Goal: Task Accomplishment & Management: Manage account settings

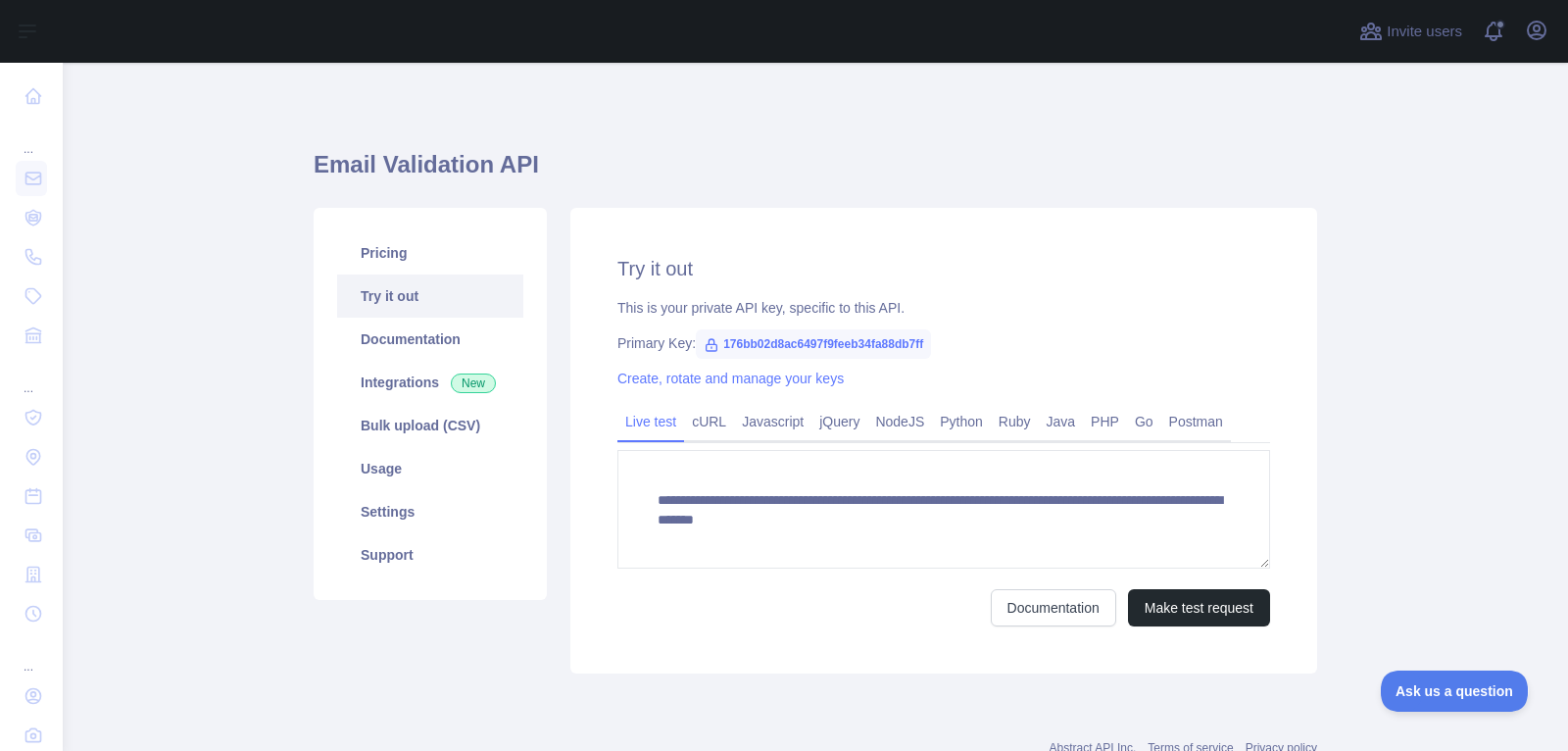
click at [1533, 47] on div "Open user menu" at bounding box center [1537, 31] width 31 height 34
click at [1533, 32] on icon "button" at bounding box center [1537, 30] width 24 height 24
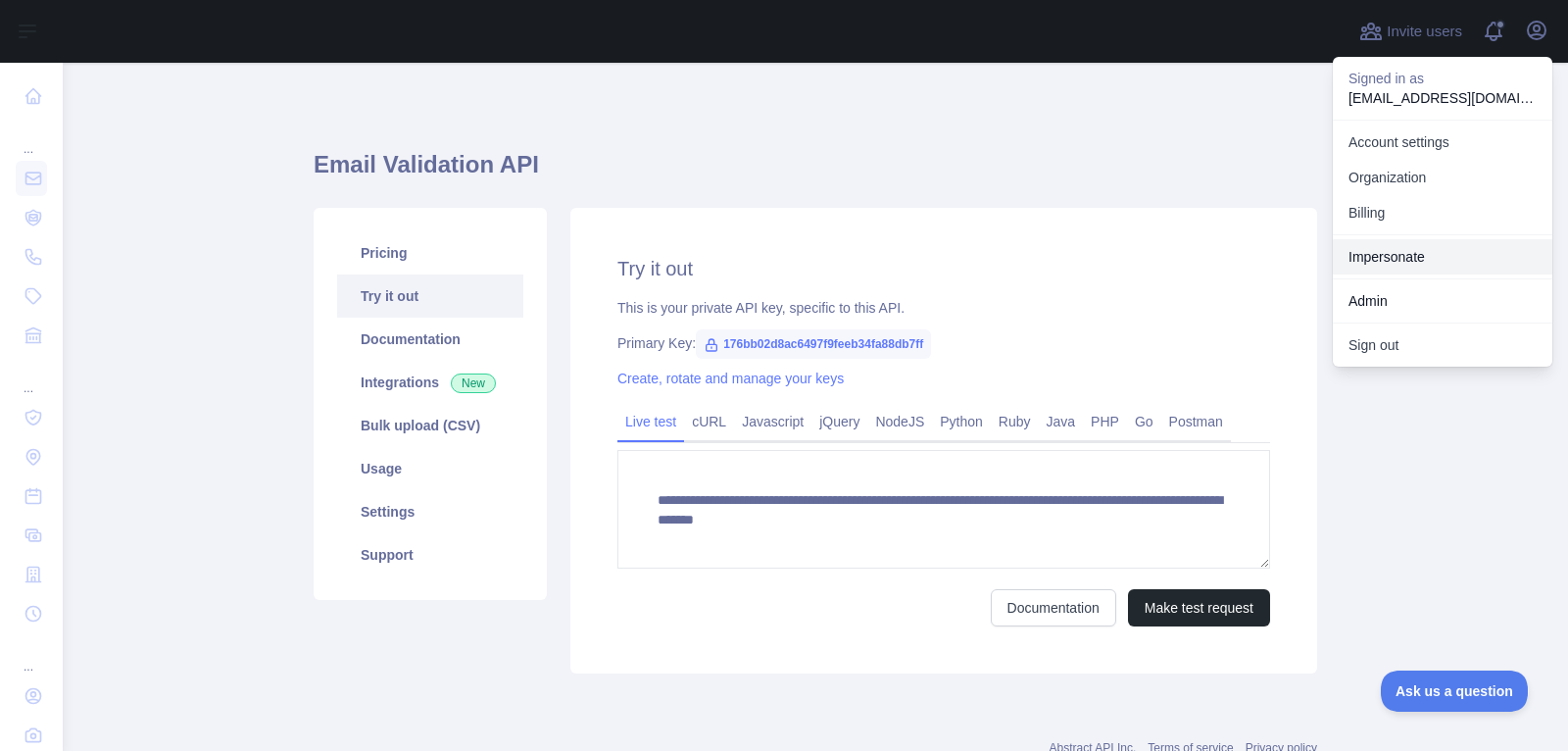
click at [1403, 268] on link "Impersonate" at bounding box center [1441, 257] width 219 height 35
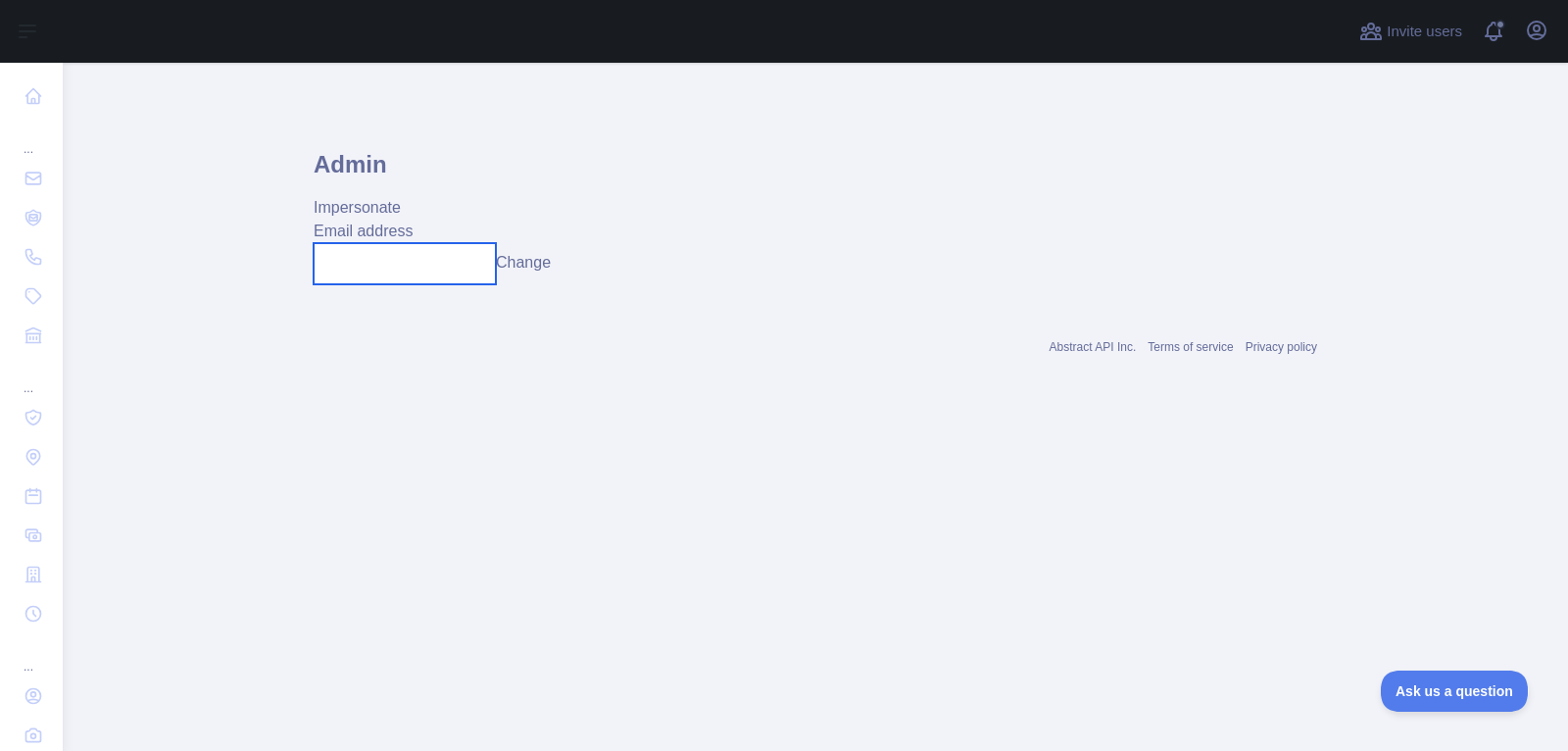
click at [482, 270] on input "text" at bounding box center [404, 263] width 182 height 41
paste input "**********"
type input "**********"
click at [527, 271] on button "Change" at bounding box center [524, 262] width 55 height 24
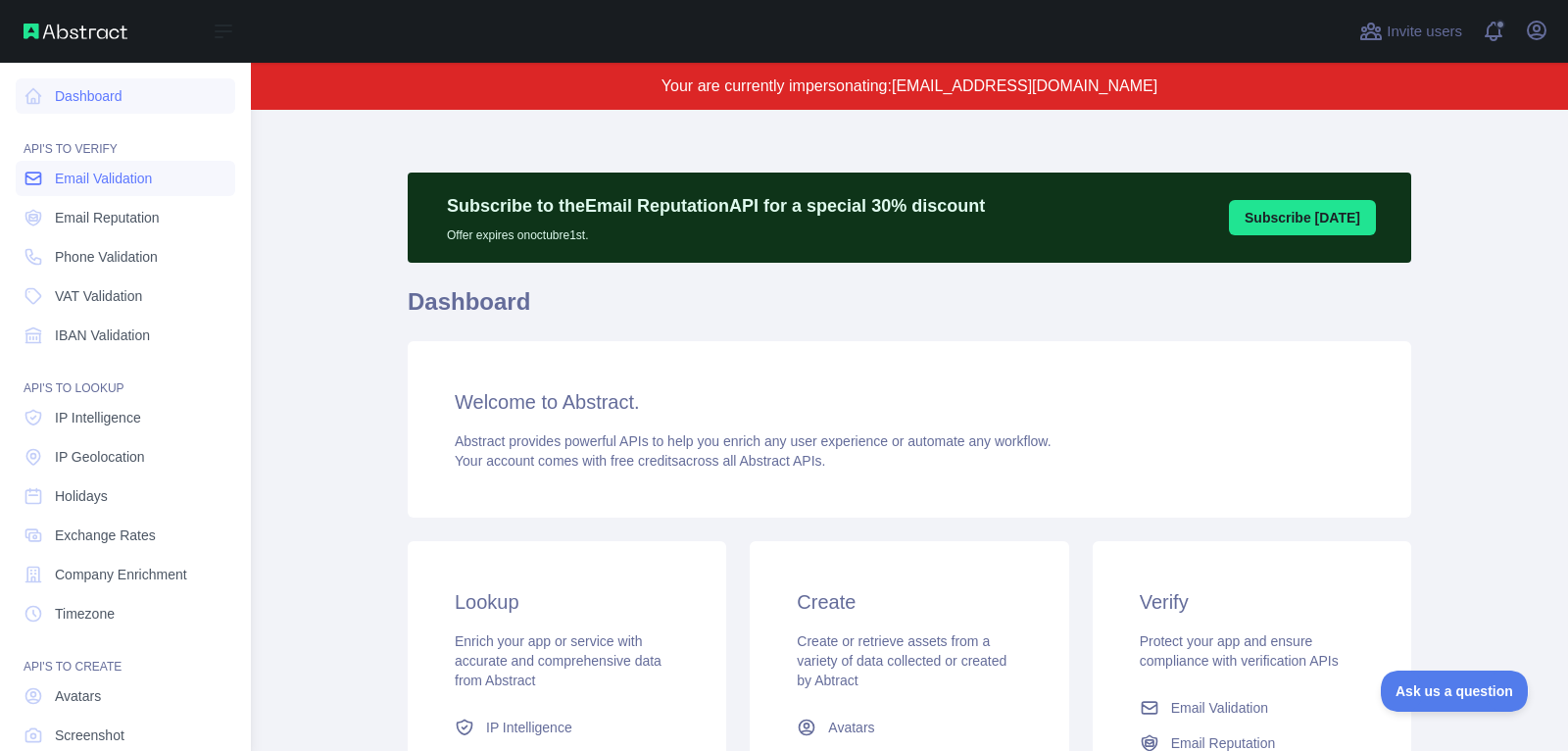
click at [150, 182] on span "Email Validation" at bounding box center [103, 179] width 97 height 20
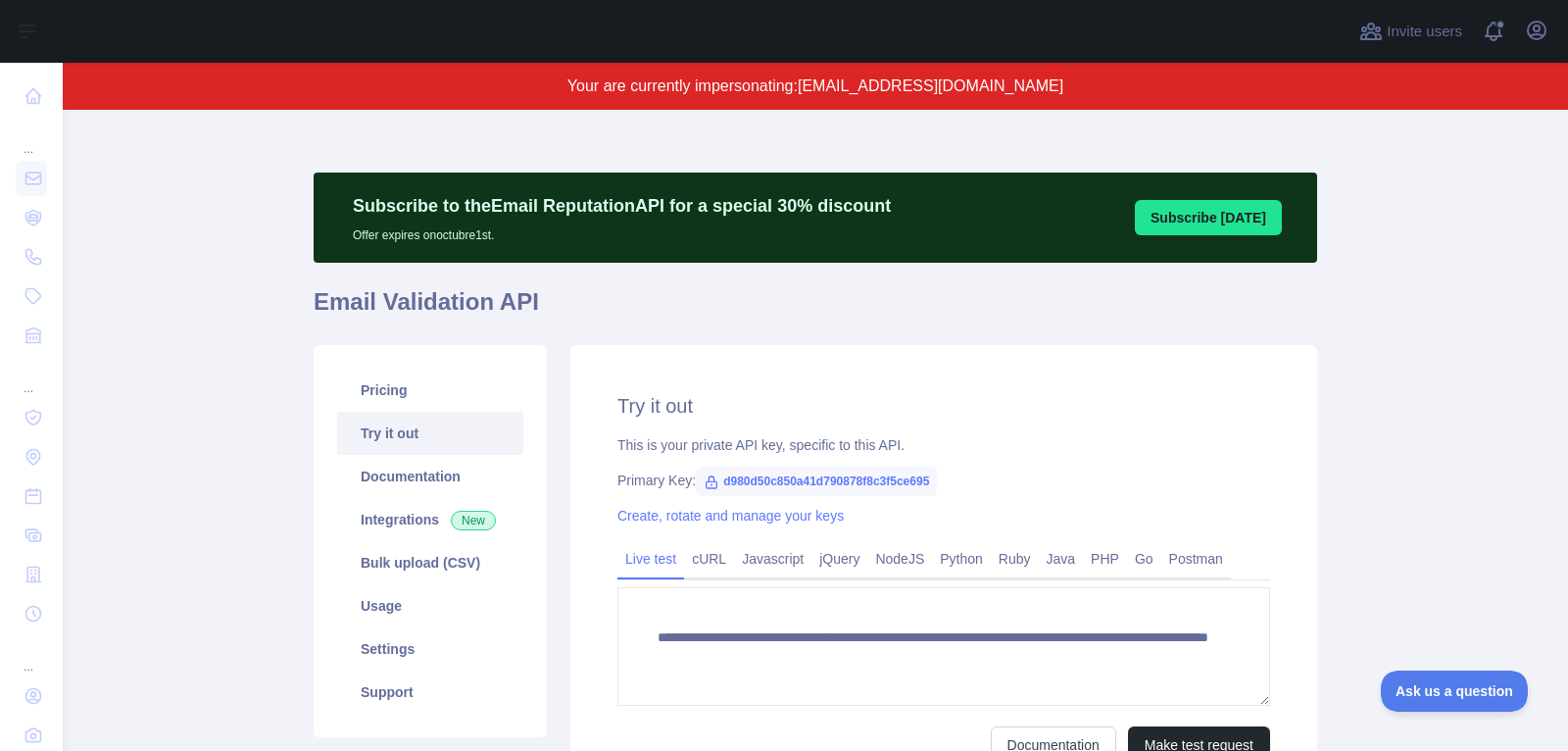
click at [435, 412] on link "Try it out" at bounding box center [429, 433] width 186 height 43
click at [435, 387] on link "Pricing" at bounding box center [429, 390] width 186 height 43
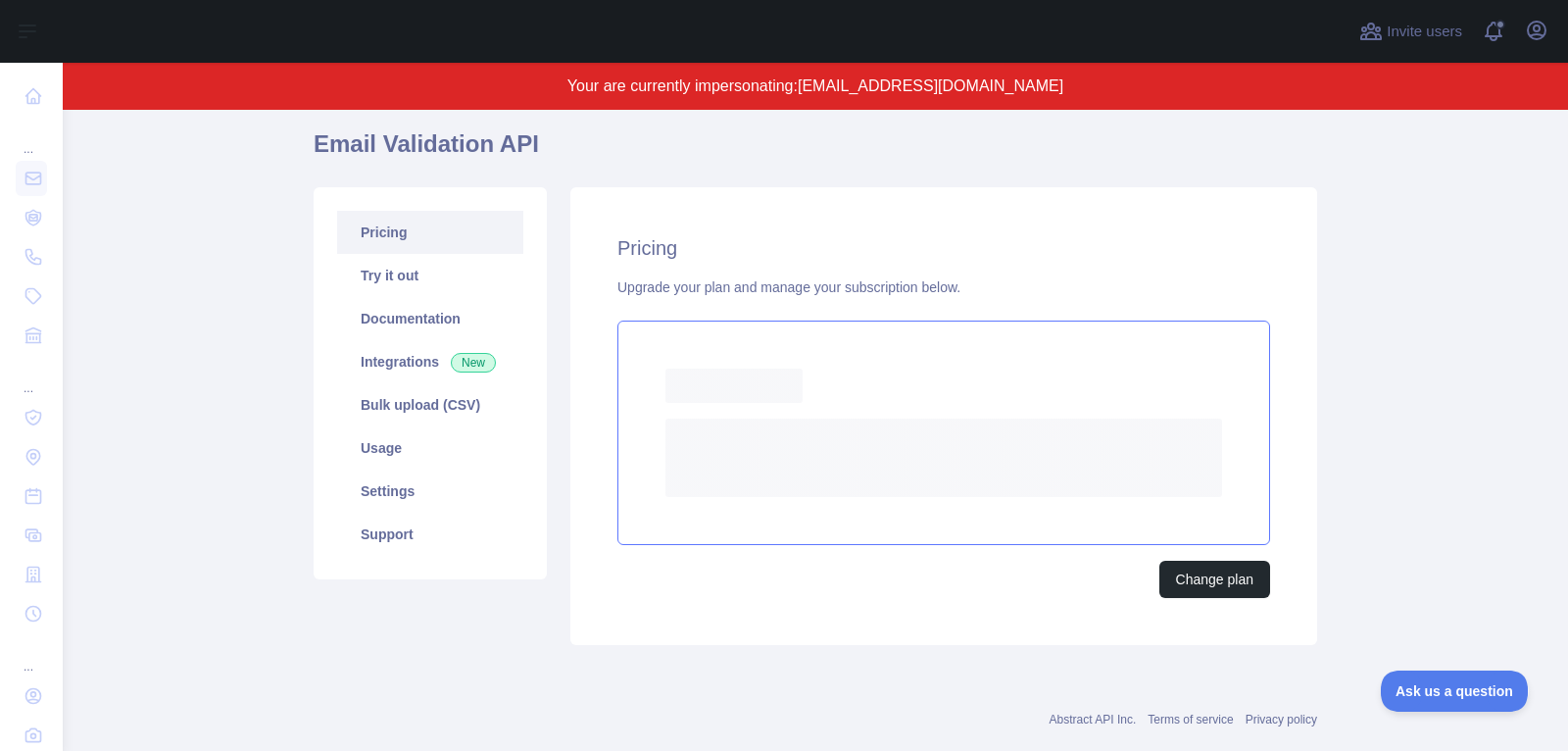
scroll to position [114, 0]
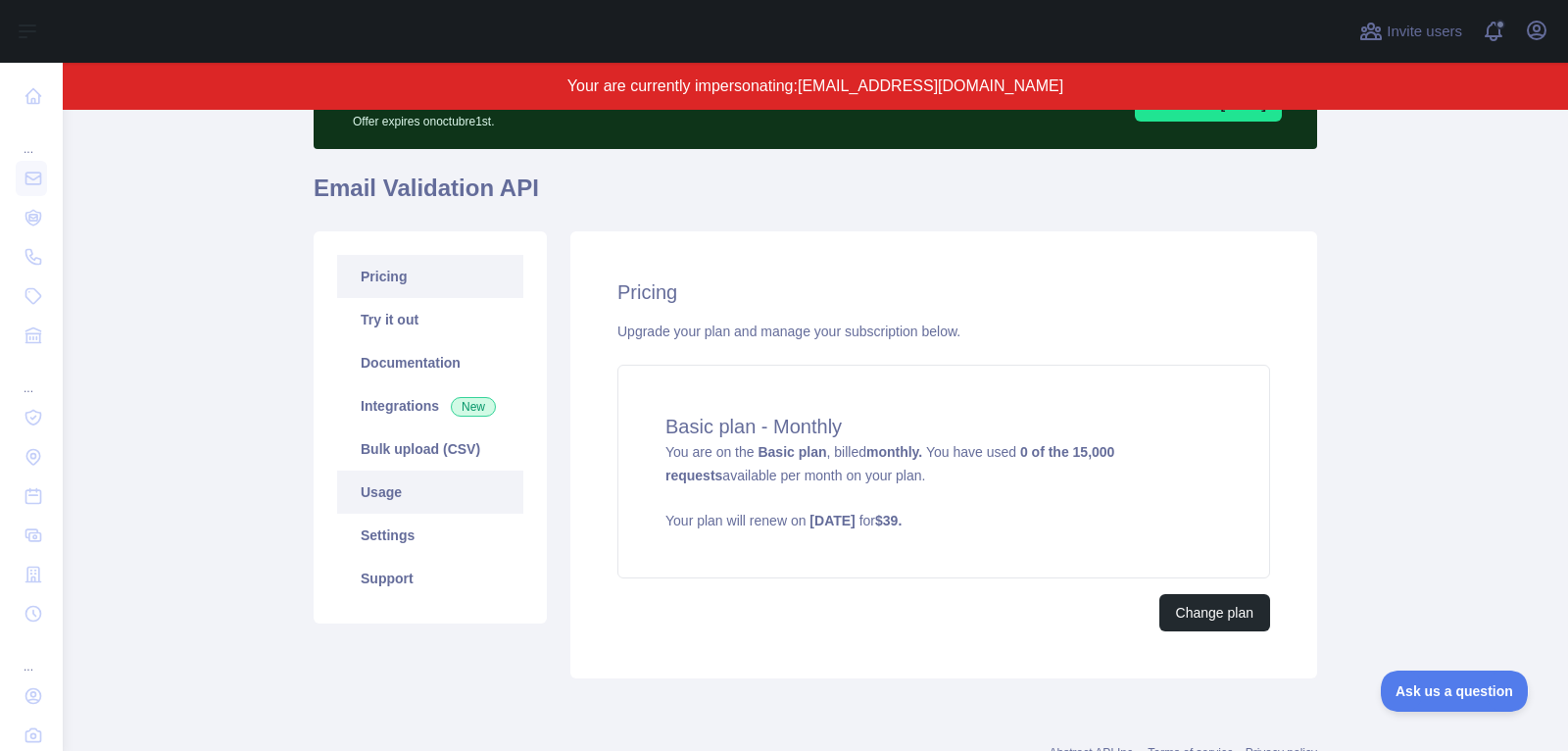
click at [468, 498] on link "Usage" at bounding box center [429, 492] width 186 height 43
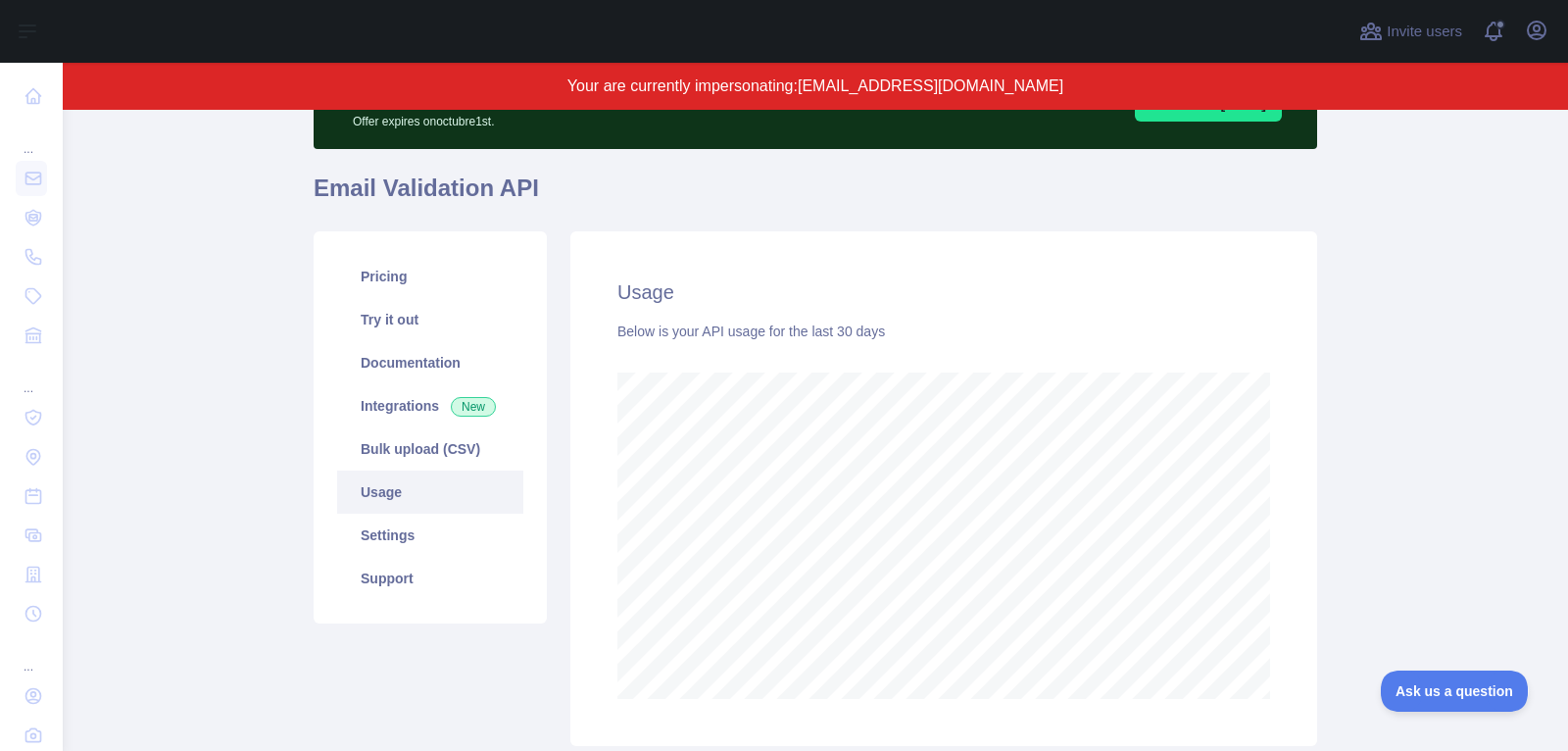
scroll to position [642, 1505]
click at [479, 433] on link "Bulk upload (CSV)" at bounding box center [429, 449] width 186 height 43
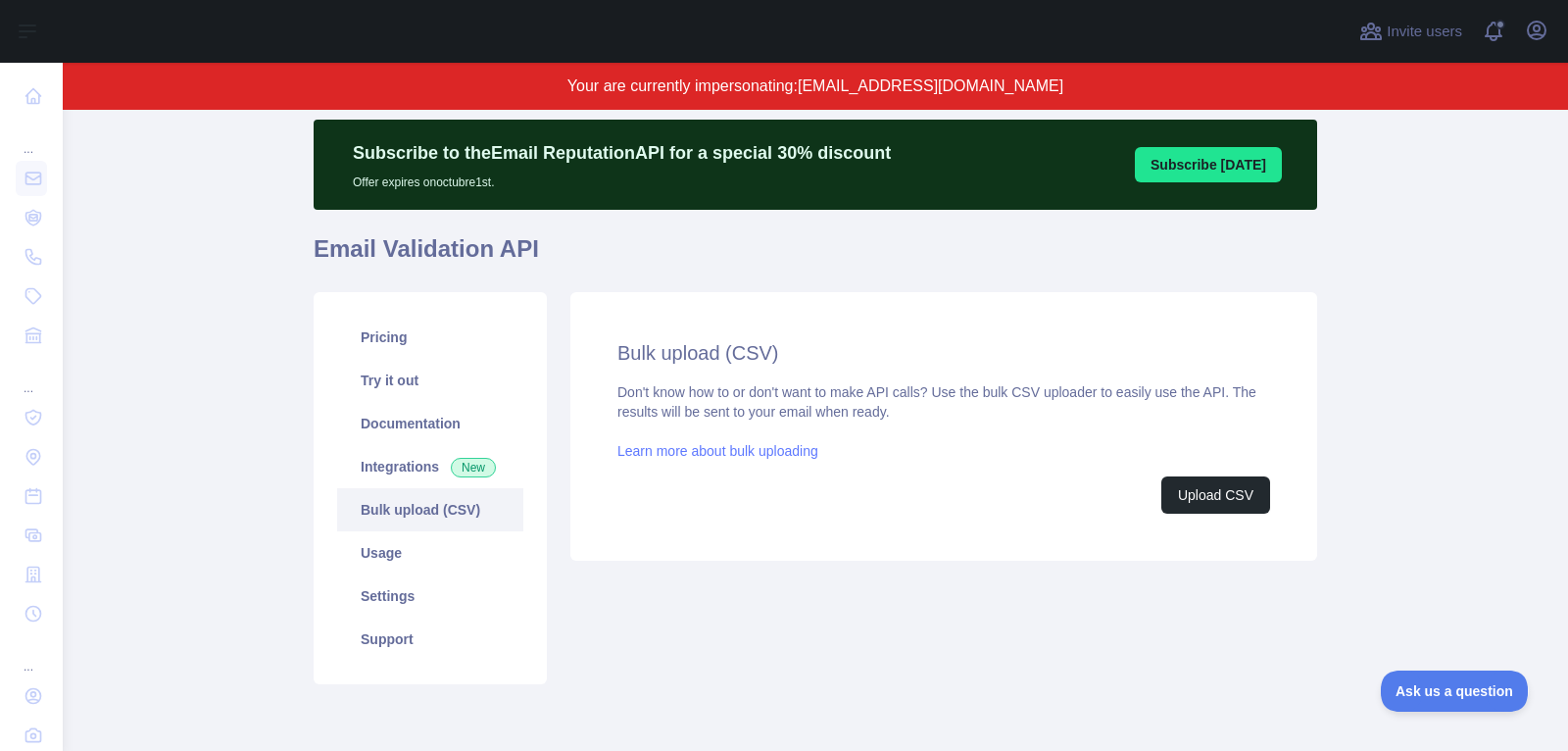
scroll to position [12, 0]
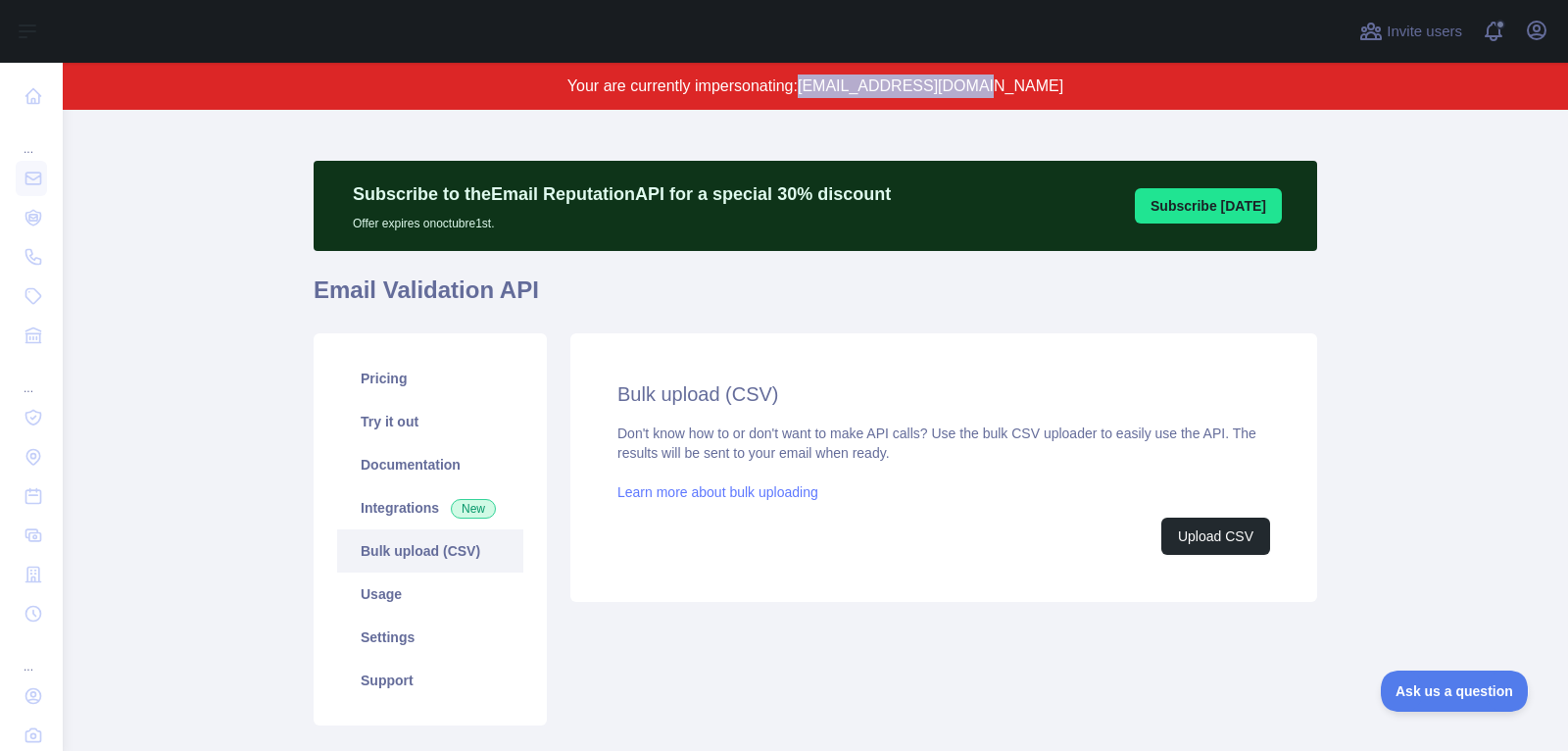
drag, startPoint x: 851, startPoint y: 87, endPoint x: 1125, endPoint y: 100, distance: 274.3
click at [1125, 100] on div "Your are currently impersonating: [EMAIL_ADDRESS][DOMAIN_NAME]" at bounding box center [815, 87] width 1505 height 47
click at [1196, 122] on div "Subscribe to the Email Reputation API for a special 30 % discount Offer expires…" at bounding box center [814, 485] width 1003 height 773
